Goal: Task Accomplishment & Management: Use online tool/utility

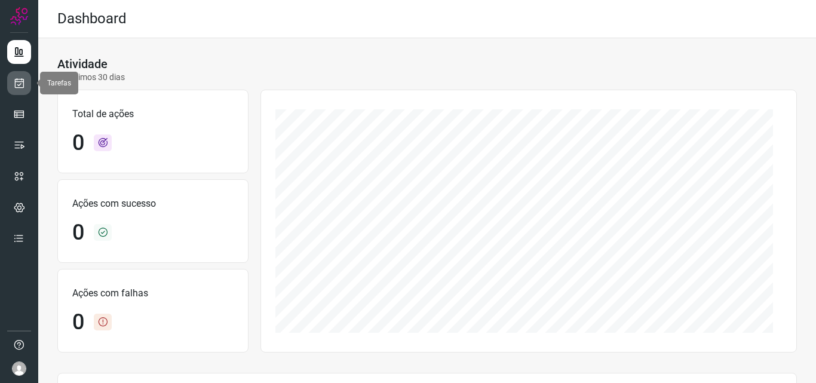
click at [22, 86] on icon at bounding box center [19, 83] width 13 height 12
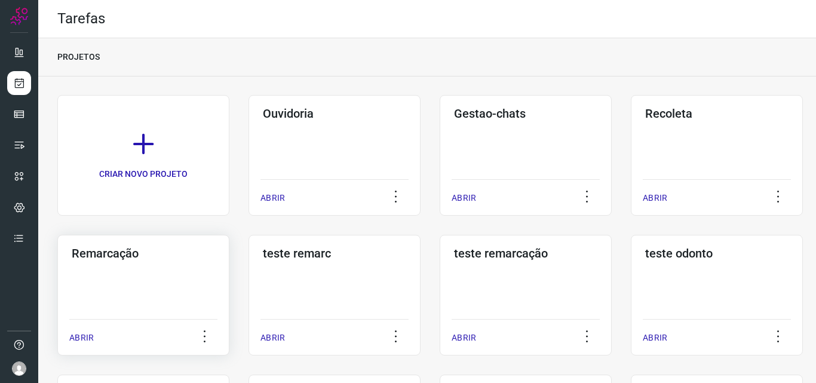
click at [95, 286] on div "Remarcação ABRIR" at bounding box center [143, 295] width 172 height 121
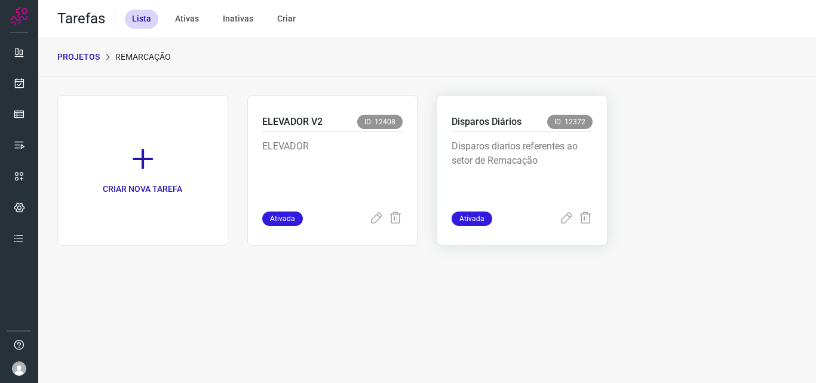
click at [513, 156] on p "Disparos diarios referentes ao setor de Remacação" at bounding box center [521, 169] width 141 height 60
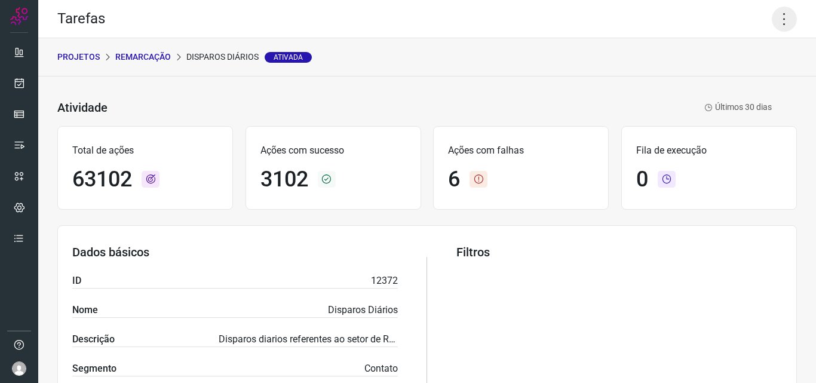
click at [786, 21] on icon at bounding box center [783, 19] width 25 height 25
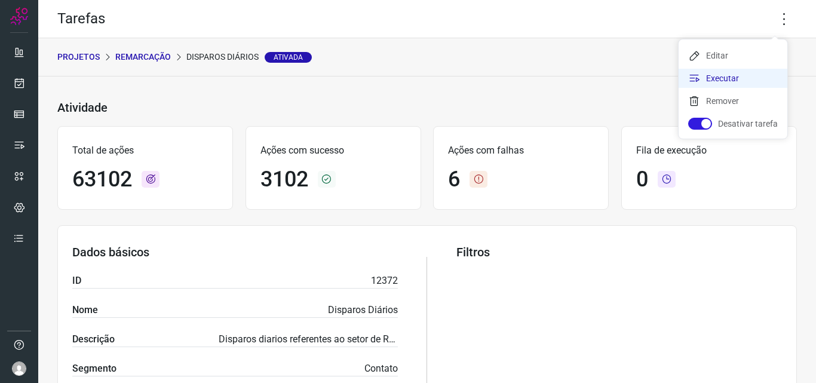
click at [748, 73] on li "Executar" at bounding box center [732, 78] width 109 height 19
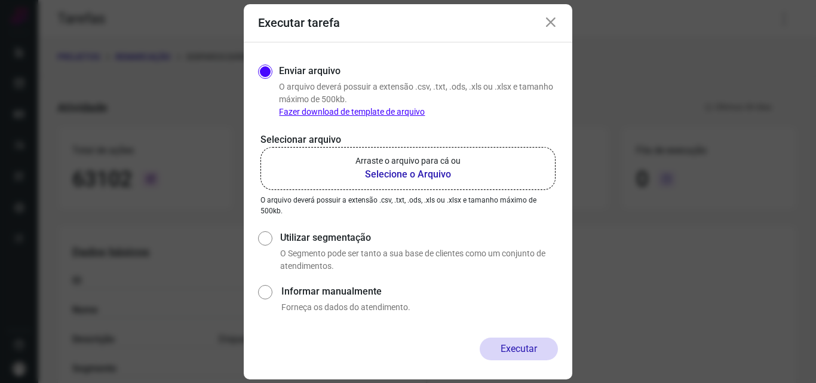
click at [398, 176] on b "Selecione o Arquivo" at bounding box center [407, 174] width 105 height 14
click at [0, 0] on input "Arraste o arquivo para cá ou Selecione o Arquivo" at bounding box center [0, 0] width 0 height 0
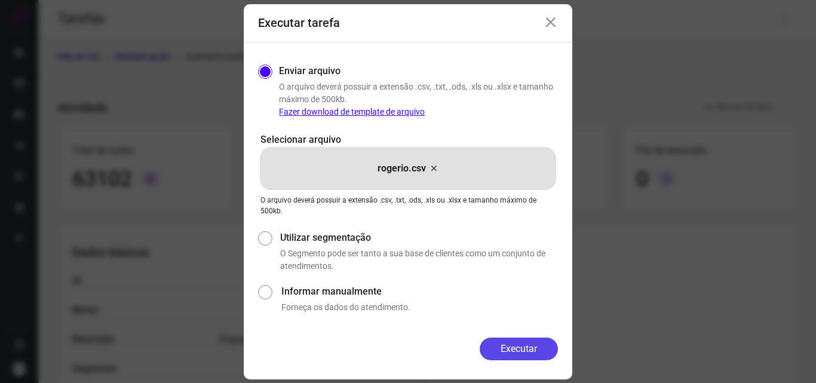
click at [537, 349] on button "Executar" at bounding box center [518, 348] width 78 height 23
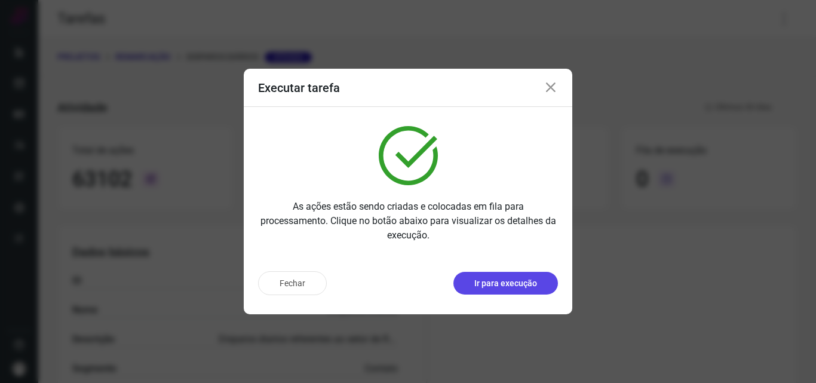
click at [502, 291] on button "Ir para execução" at bounding box center [505, 283] width 104 height 23
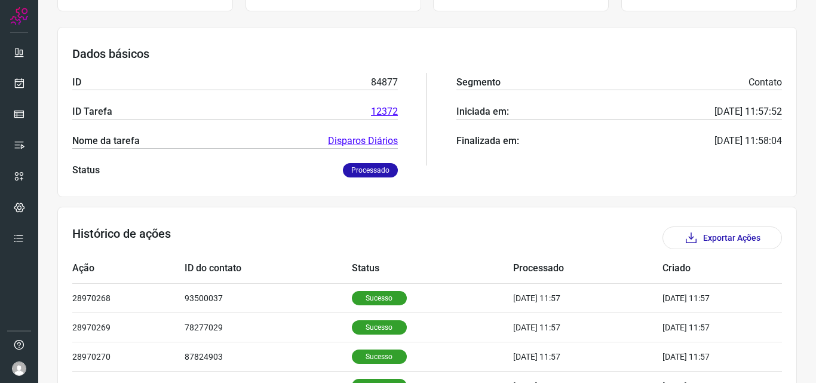
scroll to position [239, 0]
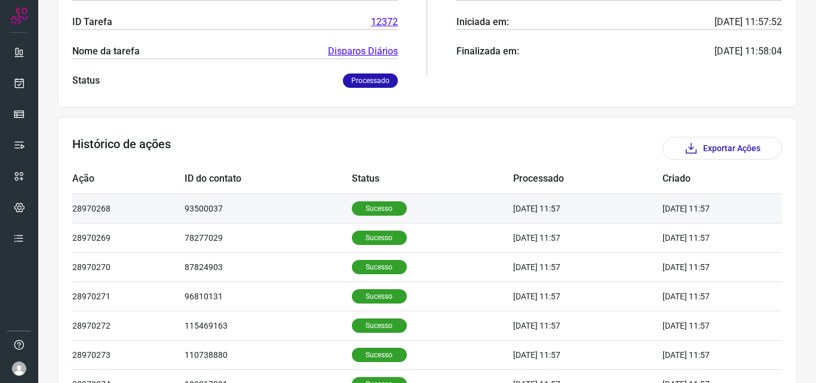
click at [365, 215] on p "Sucesso" at bounding box center [379, 208] width 55 height 14
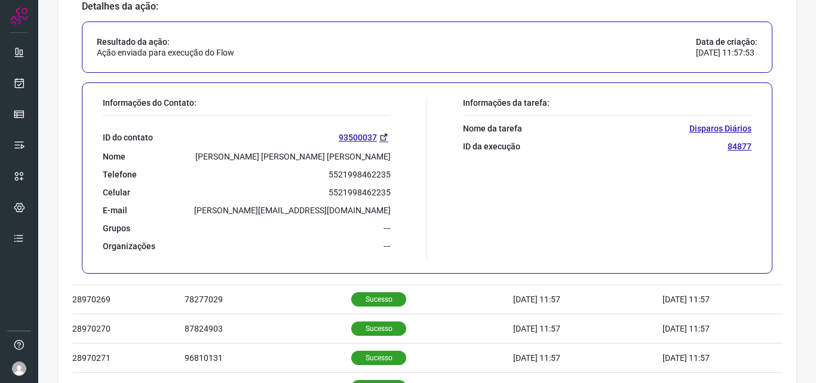
scroll to position [478, 0]
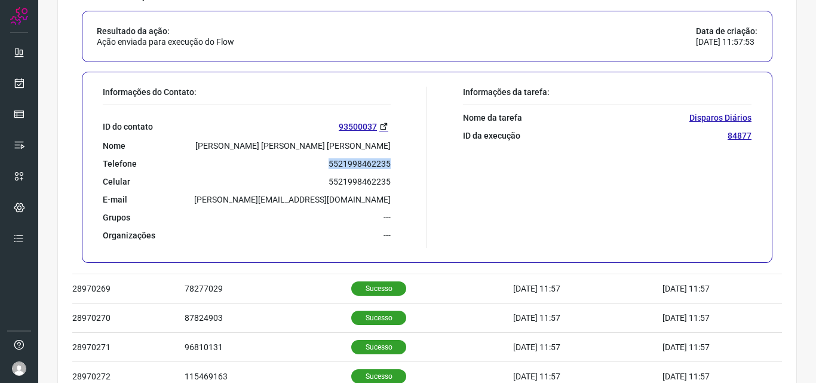
drag, startPoint x: 325, startPoint y: 162, endPoint x: 389, endPoint y: 167, distance: 64.6
click at [389, 167] on div "Informações do Contato: ID do contato 93500037 Nome [PERSON_NAME] [PERSON_NAME]…" at bounding box center [262, 167] width 330 height 161
copy p "5521998462235"
